Goal: Navigation & Orientation: Find specific page/section

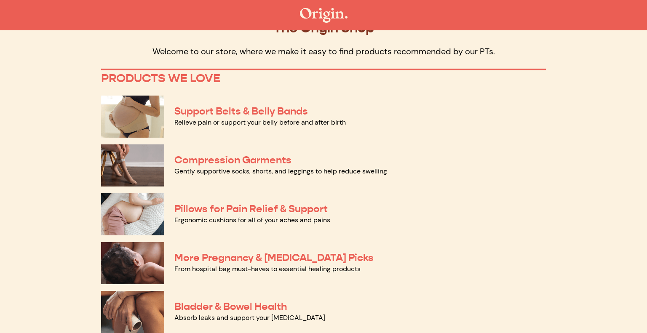
scroll to position [24, 0]
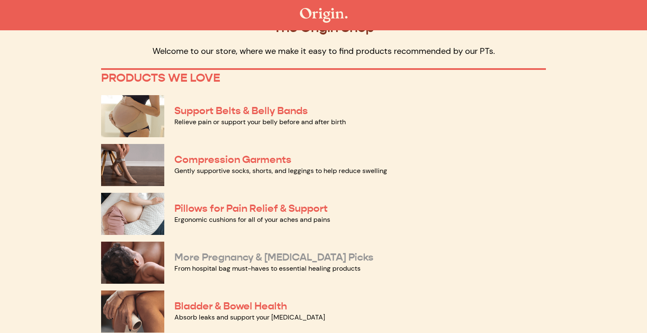
click at [287, 256] on link "More Pregnancy & Postpartum Picks" at bounding box center [273, 257] width 199 height 13
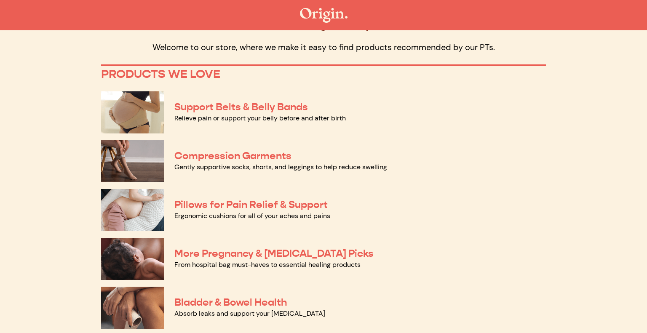
scroll to position [29, 0]
click at [247, 300] on link "Bladder & Bowel Health" at bounding box center [230, 302] width 113 height 13
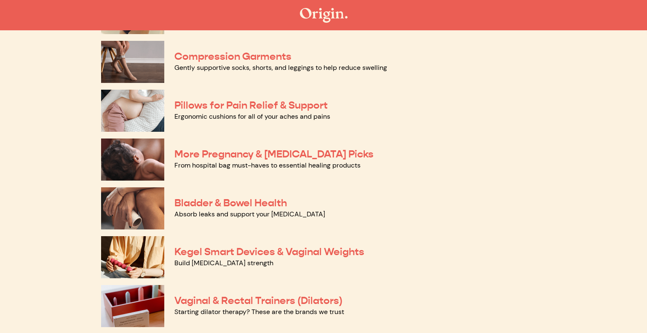
scroll to position [128, 0]
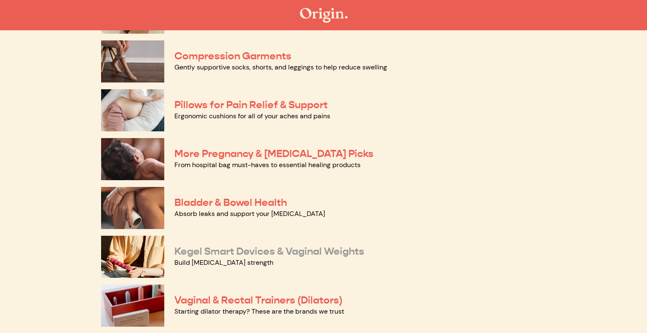
click at [271, 248] on link "Kegel Smart Devices & Vaginal Weights" at bounding box center [269, 251] width 190 height 13
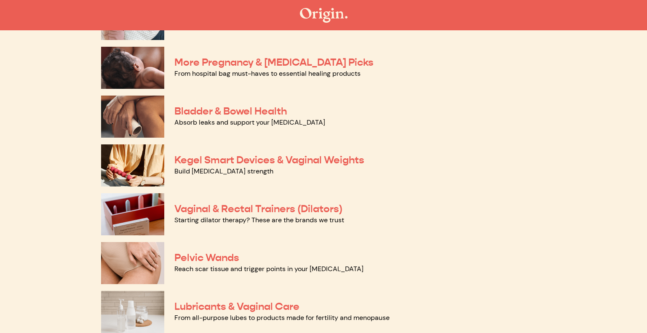
scroll to position [335, 0]
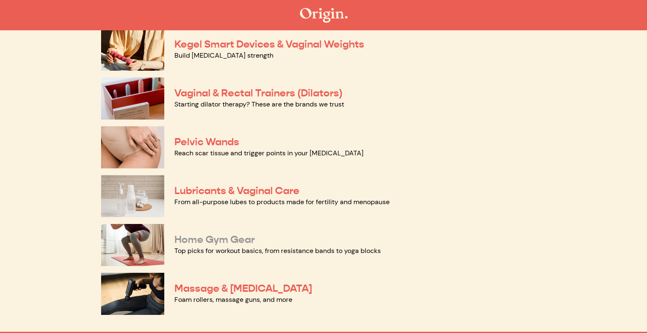
click at [237, 242] on link "Home Gym Gear" at bounding box center [214, 239] width 81 height 13
click at [204, 195] on link "Lubricants & Vaginal Care" at bounding box center [236, 191] width 125 height 13
click at [297, 297] on p "Foam rollers, massage guns, and more" at bounding box center [360, 300] width 372 height 10
click at [298, 292] on link "Massage & Myofascial Release" at bounding box center [243, 288] width 138 height 13
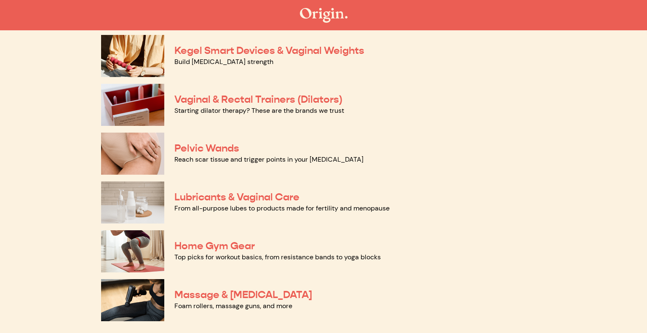
scroll to position [309, 0]
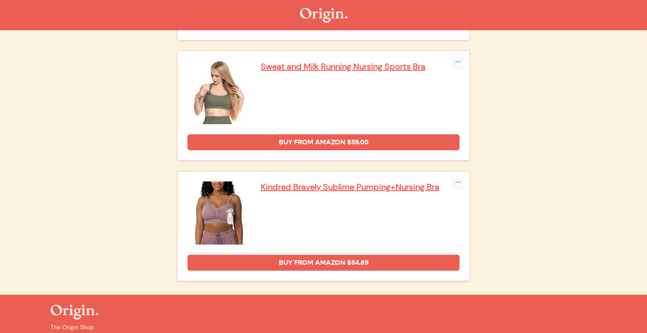
scroll to position [1780, 0]
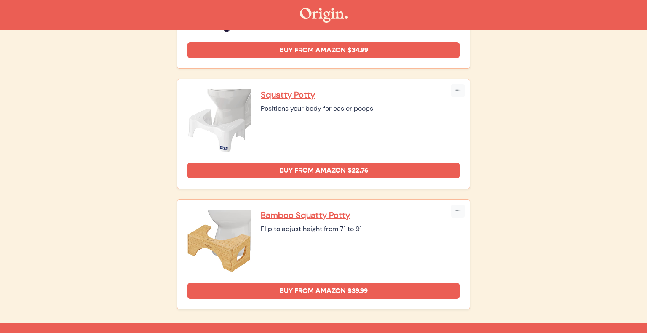
scroll to position [537, 0]
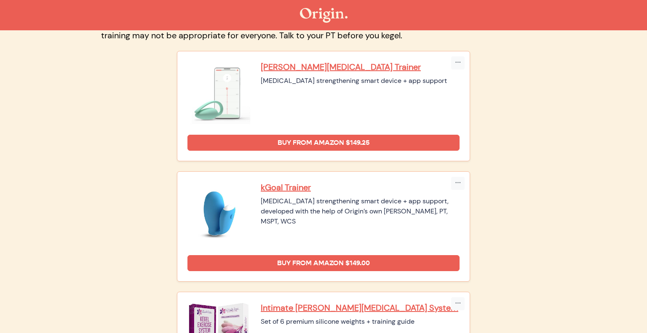
scroll to position [260, 0]
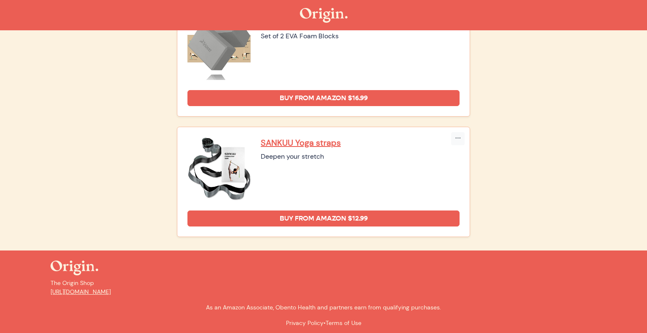
scroll to position [730, 0]
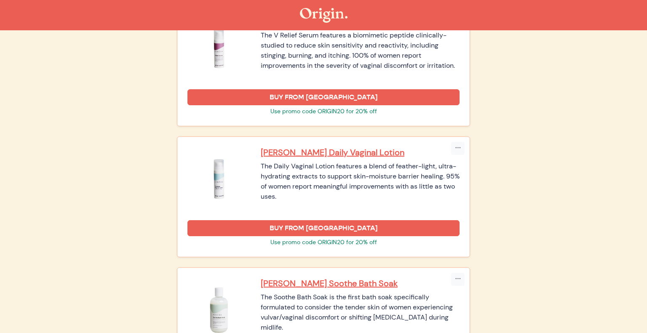
scroll to position [1263, 0]
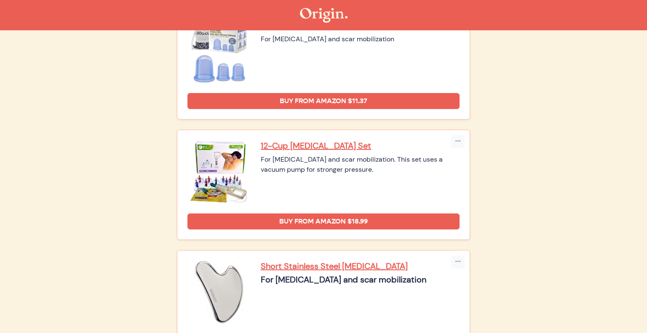
scroll to position [994, 0]
